Goal: Information Seeking & Learning: Compare options

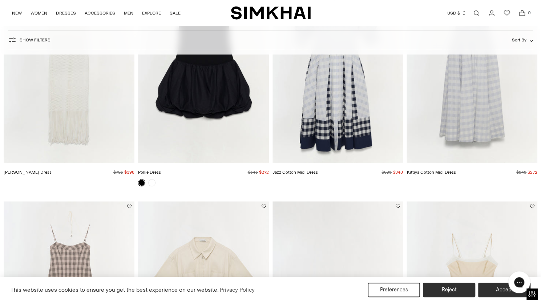
scroll to position [135, 0]
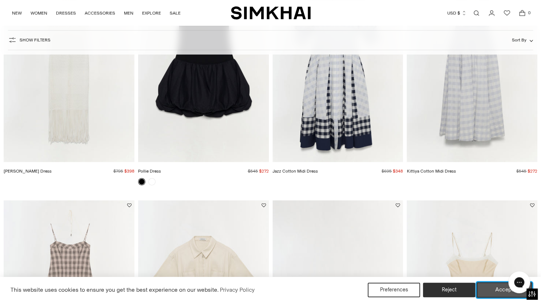
click at [502, 292] on button "Accept" at bounding box center [504, 289] width 56 height 15
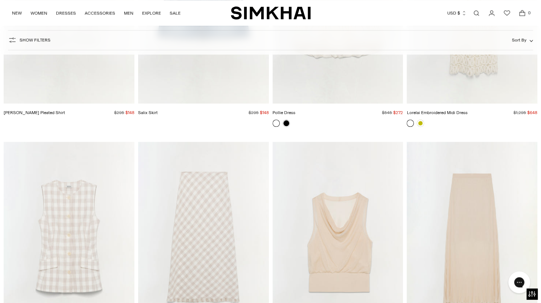
scroll to position [2123, 0]
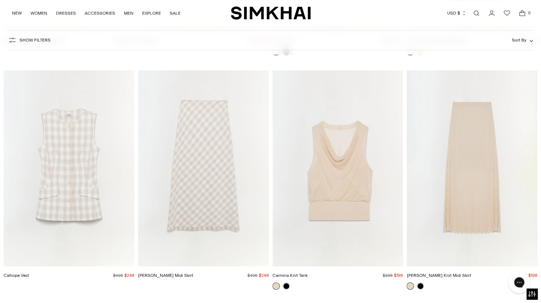
click at [0, 0] on img "Noelle Midi Skirt" at bounding box center [0, 0] width 0 height 0
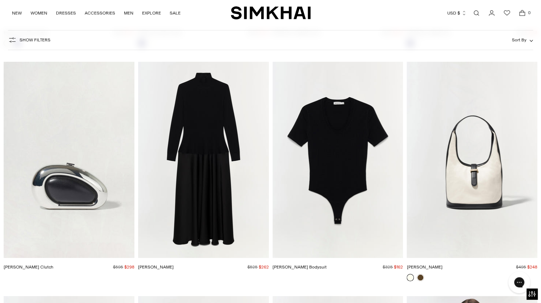
scroll to position [3106, 0]
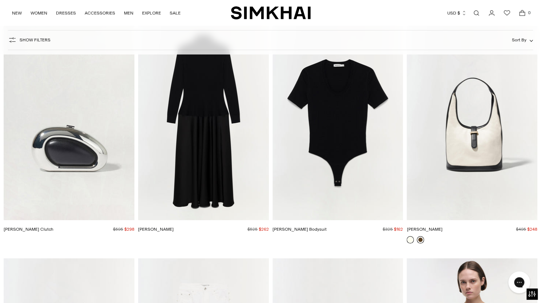
click at [420, 239] on link at bounding box center [420, 239] width 7 height 7
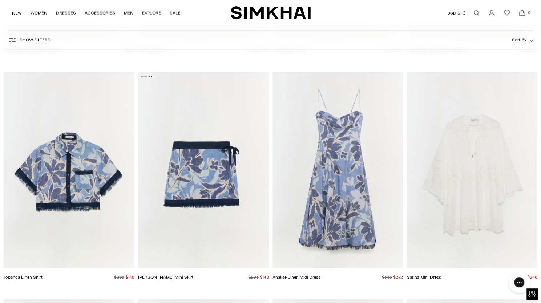
scroll to position [6082, 0]
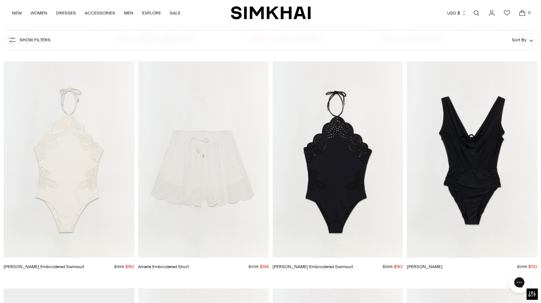
click at [0, 0] on img "Nicolette Halter Embroidered Swimsuit" at bounding box center [0, 0] width 0 height 0
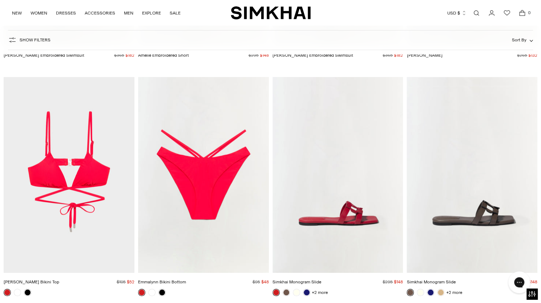
scroll to position [6368, 0]
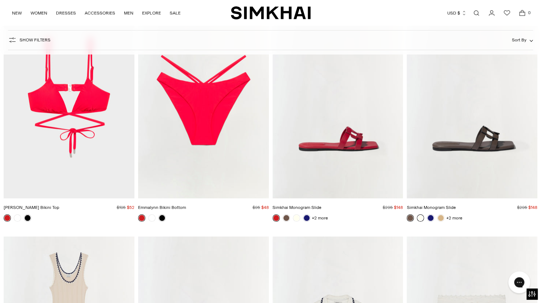
click at [421, 216] on link at bounding box center [420, 217] width 7 height 7
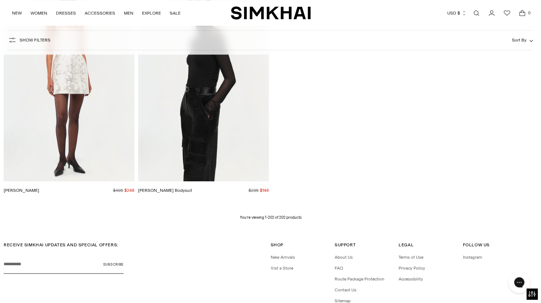
scroll to position [11708, 0]
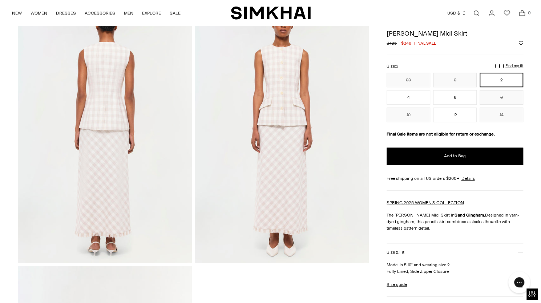
scroll to position [314, 0]
click at [451, 96] on button "6" at bounding box center [455, 97] width 44 height 15
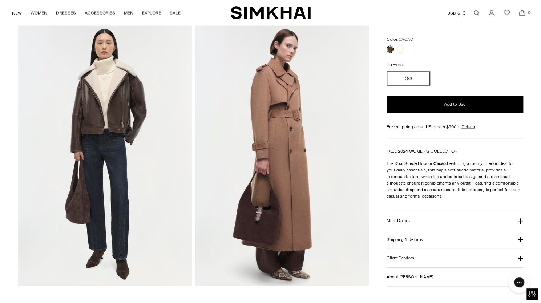
scroll to position [821, 0]
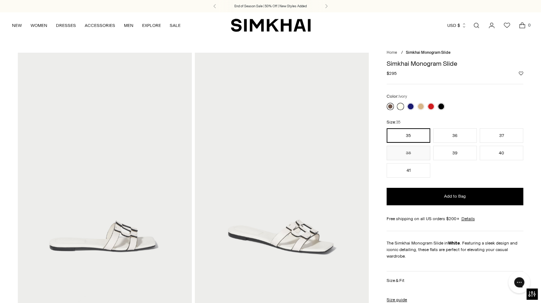
click at [390, 104] on link at bounding box center [389, 106] width 7 height 7
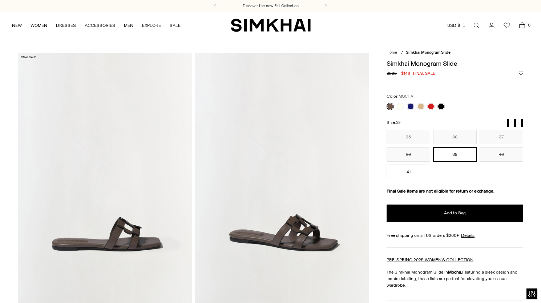
click at [411, 106] on link at bounding box center [410, 106] width 7 height 7
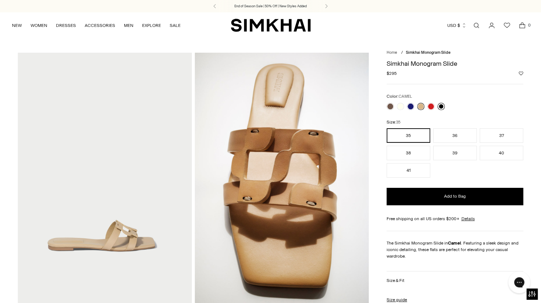
click at [442, 106] on link at bounding box center [440, 106] width 7 height 7
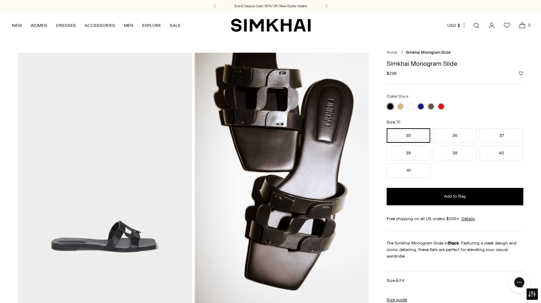
click at [391, 107] on link at bounding box center [389, 106] width 7 height 7
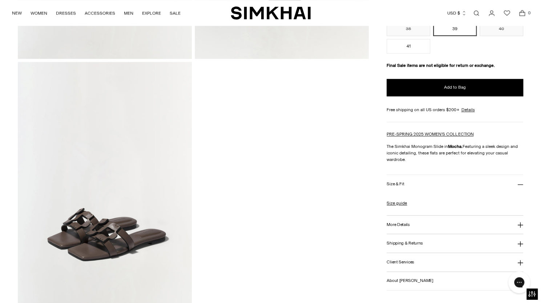
scroll to position [522, 0]
